Goal: Information Seeking & Learning: Learn about a topic

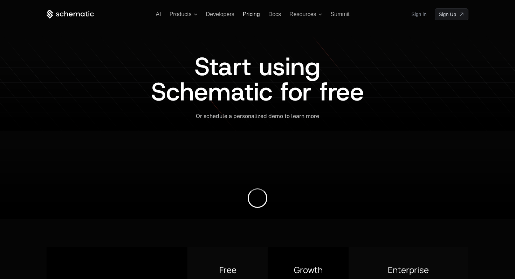
click at [247, 14] on span "Pricing" at bounding box center [251, 14] width 17 height 6
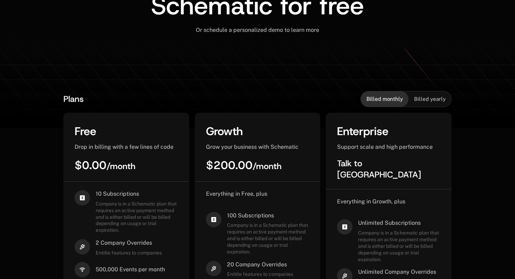
scroll to position [93, 0]
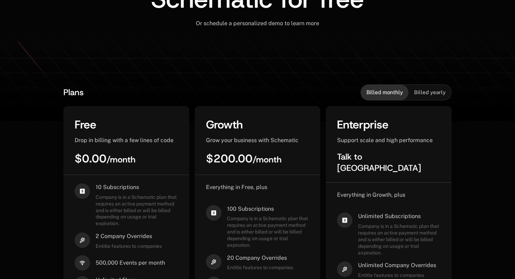
click at [166, 141] on span "Drop in billing with a few lines of code" at bounding box center [124, 140] width 99 height 7
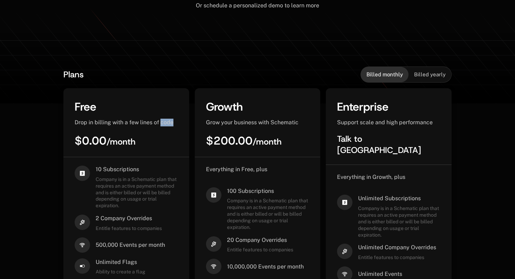
scroll to position [147, 0]
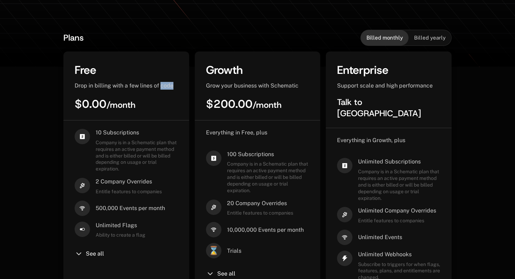
click at [130, 210] on span "500,000 Events per month" at bounding box center [130, 209] width 69 height 8
click at [109, 226] on span "Unlimited Flags" at bounding box center [121, 226] width 50 height 8
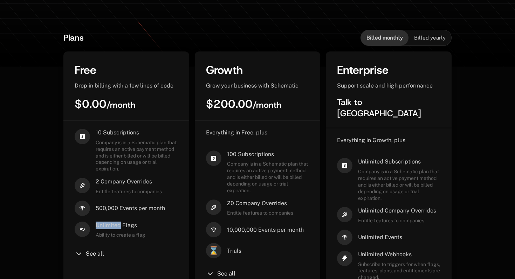
click at [78, 257] on icon at bounding box center [79, 254] width 8 height 8
click at [78, 253] on icon at bounding box center [79, 254] width 8 height 8
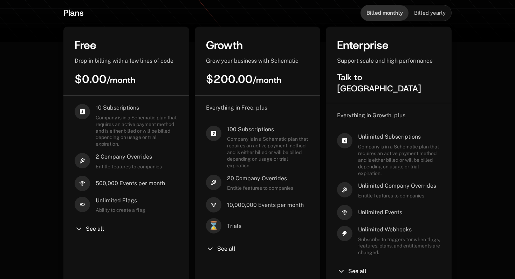
scroll to position [205, 0]
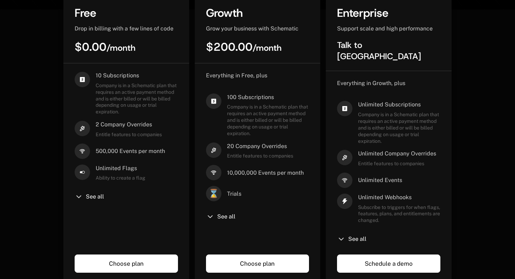
click at [78, 198] on icon at bounding box center [79, 197] width 8 height 8
click at [94, 196] on span "See all" at bounding box center [95, 197] width 18 height 6
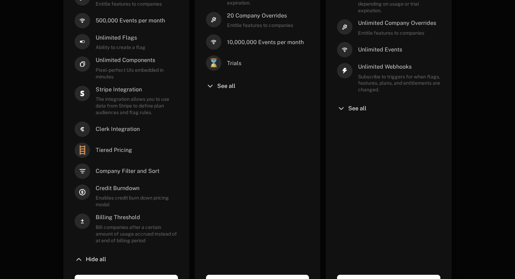
scroll to position [348, 0]
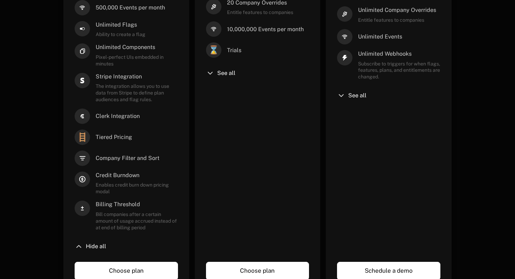
click at [133, 160] on span "Company Filter and Sort" at bounding box center [128, 158] width 64 height 8
click at [154, 159] on span "Company Filter and Sort" at bounding box center [128, 158] width 64 height 8
click at [123, 180] on div "Credit Burndown Enables credit burn down pricing modal" at bounding box center [137, 183] width 82 height 23
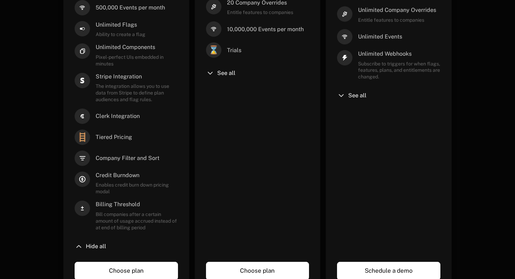
click at [123, 180] on div "Credit Burndown Enables credit burn down pricing modal" at bounding box center [137, 183] width 82 height 23
click at [129, 201] on span "Billing Threshold" at bounding box center [137, 205] width 82 height 8
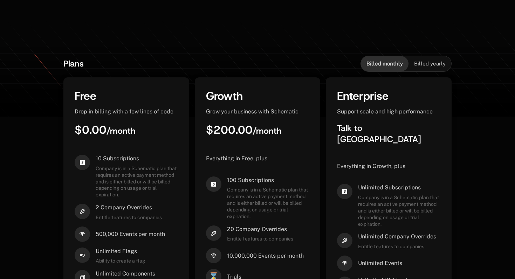
scroll to position [129, 0]
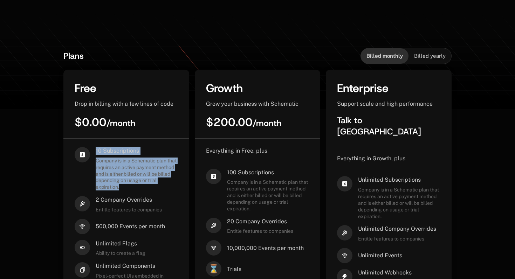
drag, startPoint x: 95, startPoint y: 151, endPoint x: 139, endPoint y: 188, distance: 57.7
click at [139, 188] on div "10 Subscriptions Company is in a Schematic plan that requires an active payment…" at bounding box center [126, 168] width 103 height 43
click at [427, 53] on span "Billed yearly" at bounding box center [430, 56] width 32 height 7
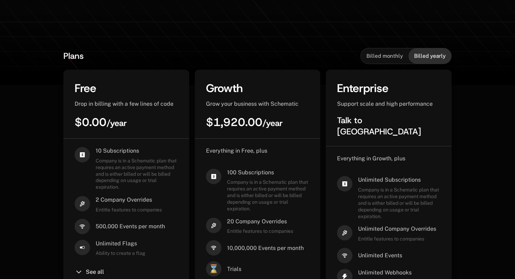
scroll to position [103, 0]
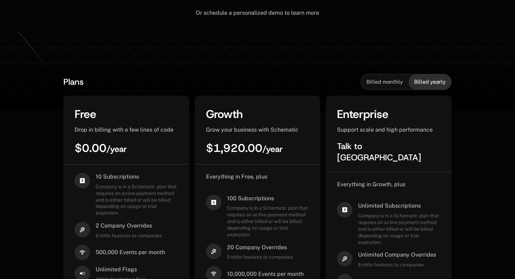
click at [382, 78] on div "Billed monthly" at bounding box center [385, 81] width 48 height 15
click at [217, 151] on span "$200.00 / month" at bounding box center [244, 148] width 76 height 15
click at [245, 150] on span "$200.00 / month" at bounding box center [244, 148] width 76 height 15
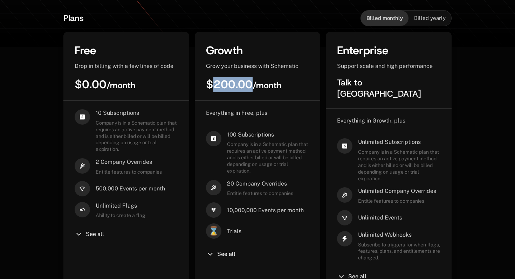
scroll to position [0, 0]
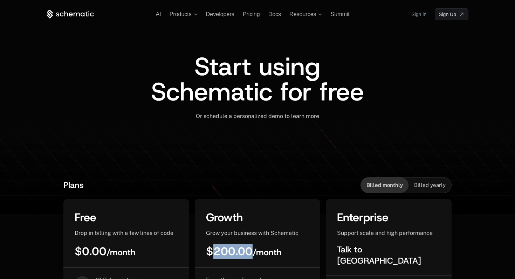
click at [299, 90] on span "Start using Schematic for free" at bounding box center [257, 79] width 213 height 59
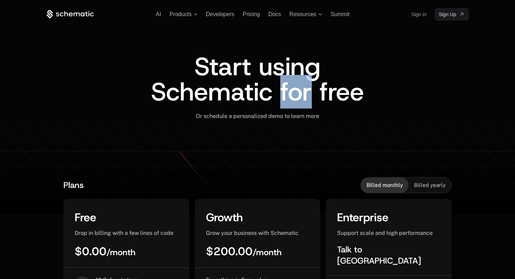
click at [333, 93] on span "Start using Schematic for free" at bounding box center [257, 79] width 213 height 59
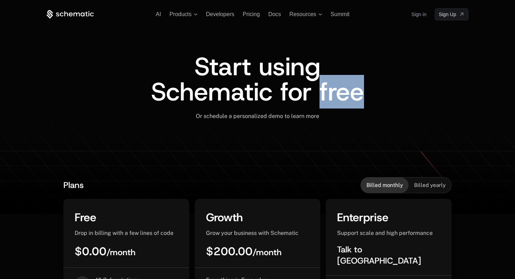
click at [226, 71] on span "Start using Schematic for free" at bounding box center [257, 79] width 213 height 59
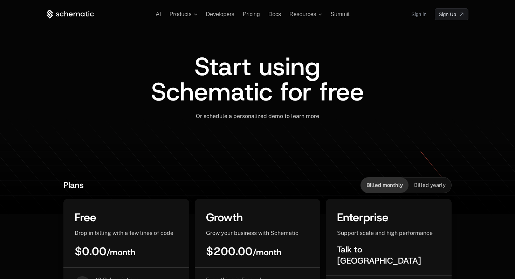
click at [226, 71] on span "Start using Schematic for free" at bounding box center [257, 79] width 213 height 59
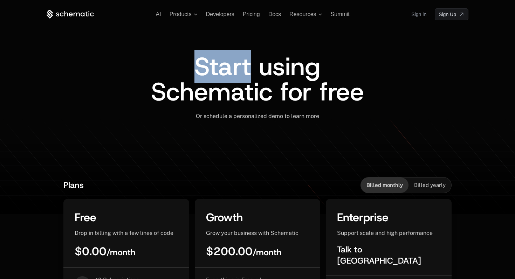
click at [278, 69] on span "Start using Schematic for free" at bounding box center [257, 79] width 213 height 59
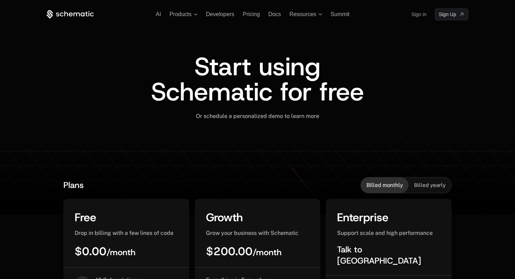
click at [278, 69] on span "Start using Schematic for free" at bounding box center [257, 79] width 213 height 59
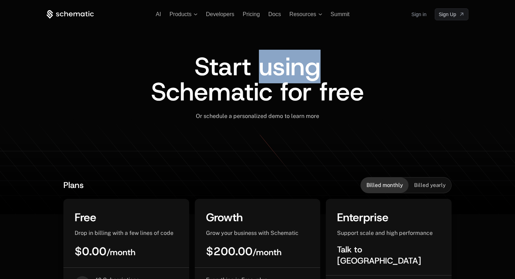
click at [181, 89] on span "Start using Schematic for free" at bounding box center [257, 79] width 213 height 59
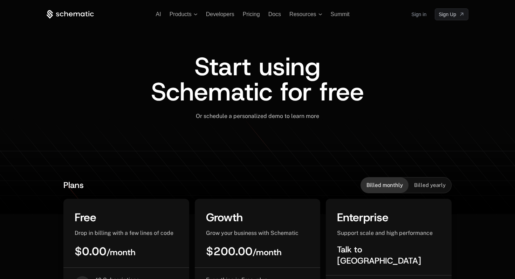
click at [181, 89] on span "Start using Schematic for free" at bounding box center [257, 79] width 213 height 59
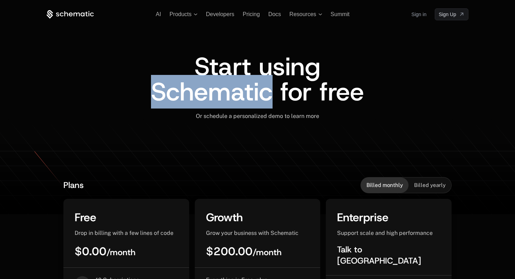
click at [290, 95] on span "Start using Schematic for free" at bounding box center [257, 79] width 213 height 59
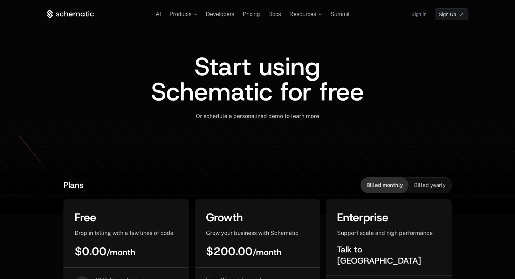
click at [290, 95] on span "Start using Schematic for free" at bounding box center [257, 79] width 213 height 59
click at [339, 96] on span "Start using Schematic for free" at bounding box center [257, 79] width 213 height 59
click at [217, 73] on span "Start using Schematic for free" at bounding box center [257, 79] width 213 height 59
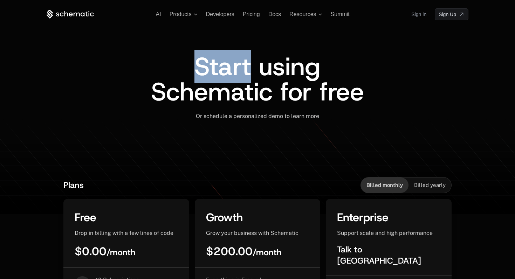
click at [302, 63] on span "Start using Schematic for free" at bounding box center [257, 79] width 213 height 59
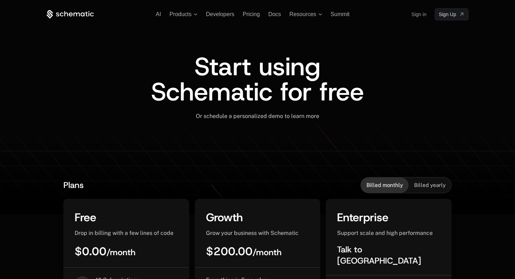
click at [302, 63] on span "Start using Schematic for free" at bounding box center [257, 79] width 213 height 59
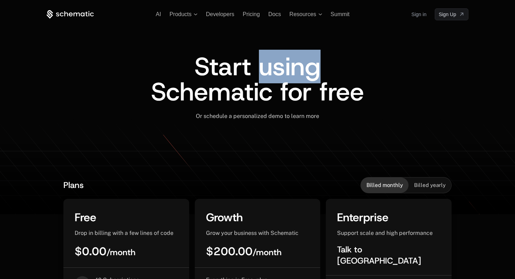
click at [215, 85] on span "Start using Schematic for free" at bounding box center [257, 79] width 213 height 59
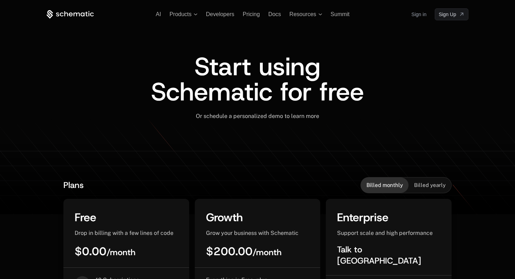
click at [215, 85] on span "Start using Schematic for free" at bounding box center [257, 79] width 213 height 59
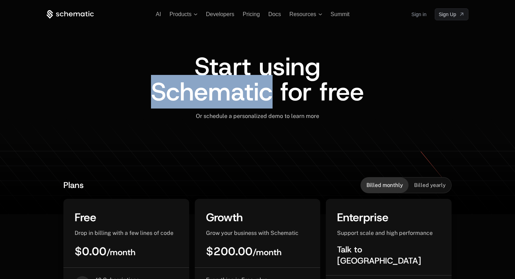
click at [300, 96] on span "Start using Schematic for free" at bounding box center [257, 79] width 213 height 59
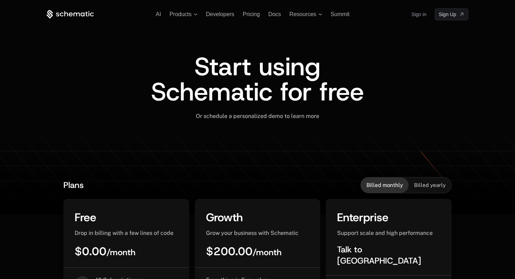
click at [300, 96] on span "Start using Schematic for free" at bounding box center [257, 79] width 213 height 59
click at [355, 90] on span "Start using Schematic for free" at bounding box center [257, 79] width 213 height 59
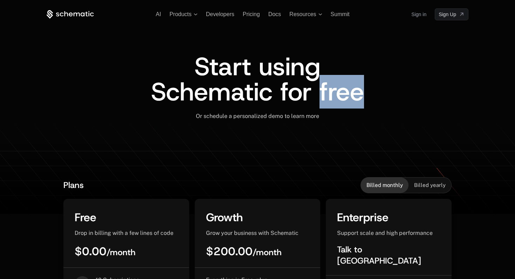
click at [429, 88] on div "Start using Schematic for free" at bounding box center [258, 83] width 422 height 59
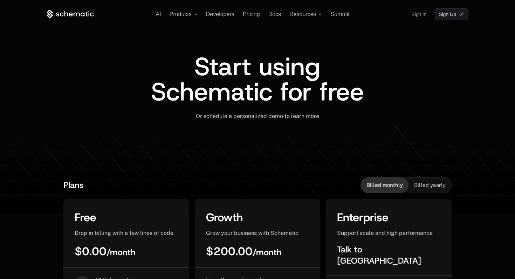
click at [200, 67] on span "Start using Schematic for free" at bounding box center [257, 79] width 213 height 59
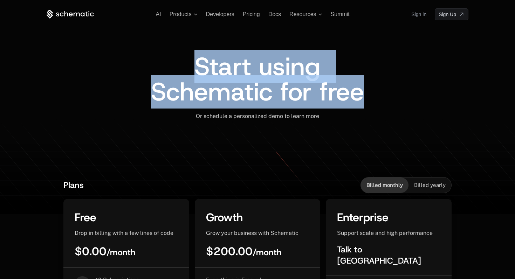
click at [200, 67] on span "Start using Schematic for free" at bounding box center [257, 79] width 213 height 59
click at [221, 82] on span "Start using Schematic for free" at bounding box center [257, 79] width 213 height 59
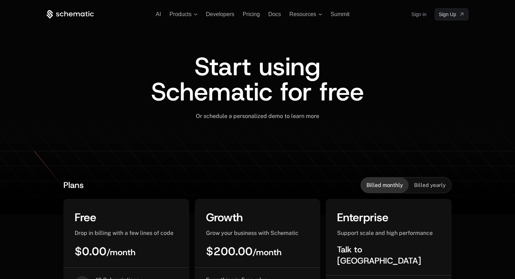
click at [221, 82] on span "Start using Schematic for free" at bounding box center [257, 79] width 213 height 59
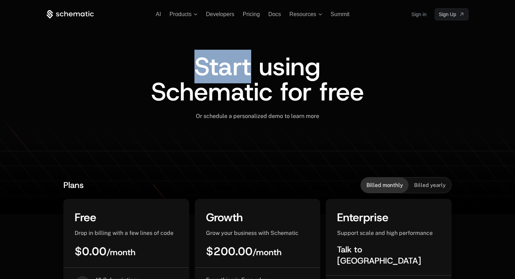
click at [306, 74] on span "Start using Schematic for free" at bounding box center [257, 79] width 213 height 59
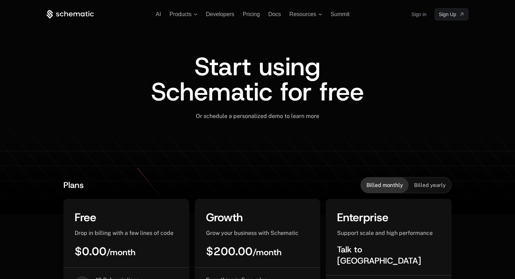
click at [306, 74] on span "Start using Schematic for free" at bounding box center [257, 79] width 213 height 59
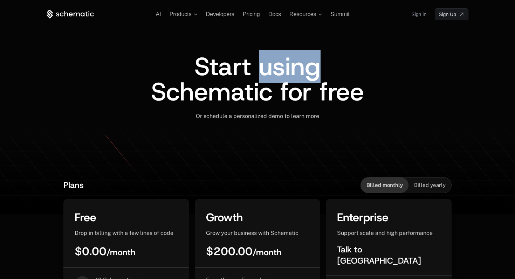
click at [226, 101] on span "Start using Schematic for free" at bounding box center [257, 79] width 213 height 59
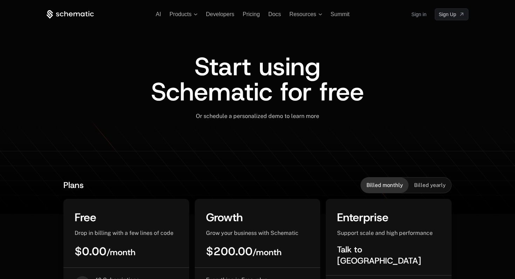
click at [226, 101] on span "Start using Schematic for free" at bounding box center [257, 79] width 213 height 59
click at [301, 98] on span "Start using Schematic for free" at bounding box center [257, 79] width 213 height 59
click at [349, 96] on span "Start using Schematic for free" at bounding box center [257, 79] width 213 height 59
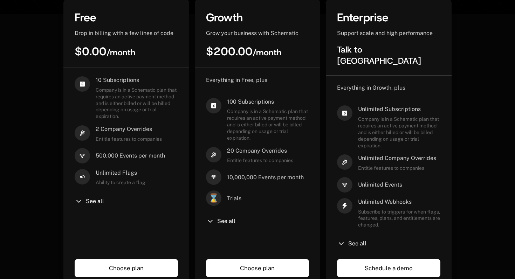
scroll to position [203, 0]
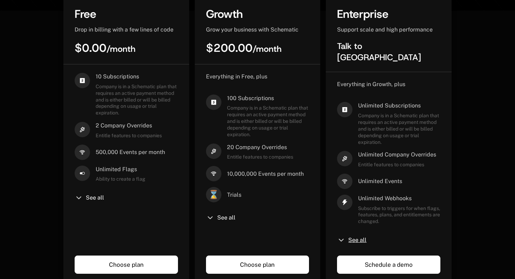
click at [364, 237] on span "See all" at bounding box center [357, 240] width 18 height 6
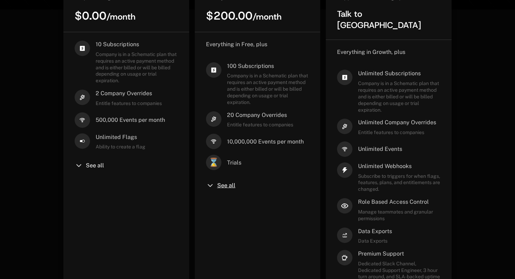
click at [218, 183] on span "See all" at bounding box center [226, 186] width 18 height 6
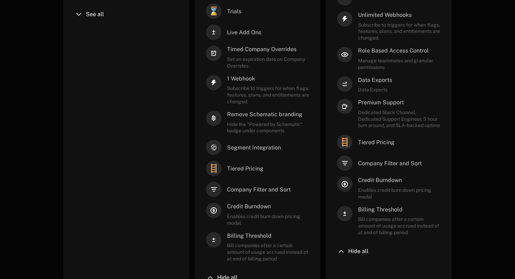
scroll to position [198, 0]
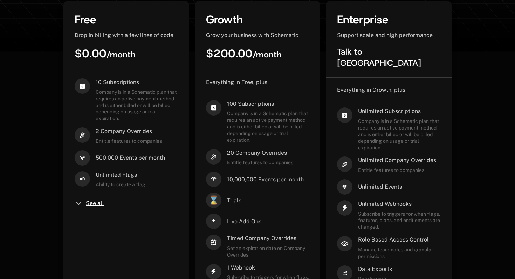
click at [99, 202] on span "See all" at bounding box center [95, 204] width 18 height 6
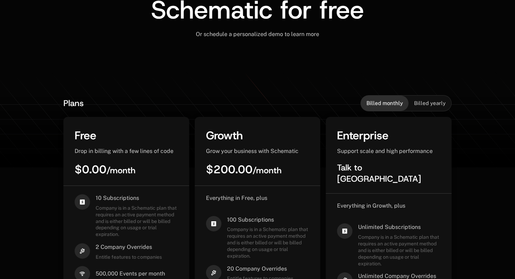
scroll to position [0, 0]
